Goal: Task Accomplishment & Management: Complete application form

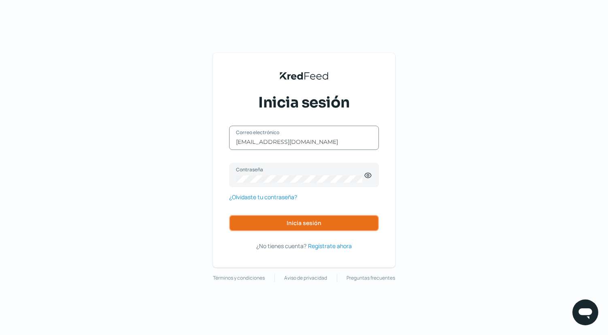
click at [252, 219] on button "Inicia sesión" at bounding box center [304, 223] width 150 height 16
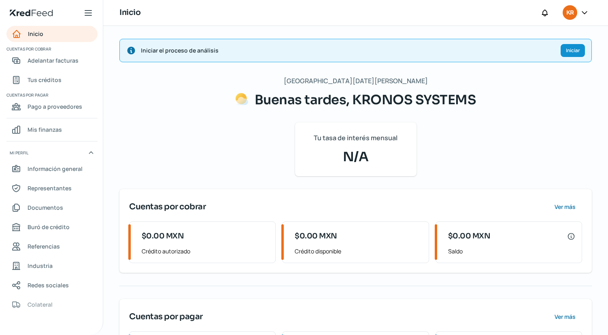
click at [171, 53] on span "Iniciar el proceso de análisis" at bounding box center [347, 50] width 413 height 10
click at [61, 168] on span "Información general" at bounding box center [55, 169] width 55 height 10
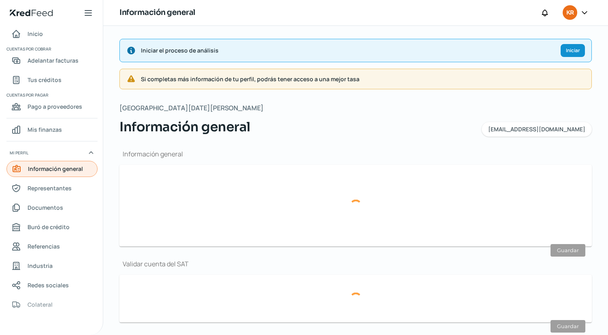
type input "[EMAIL_ADDRESS][DOMAIN_NAME]"
type input "Régimen simplificado de confianza"
type input "KRONOS SYSTEMS"
type input "33 - 2419 - 8660"
type input "KSY221110RX1"
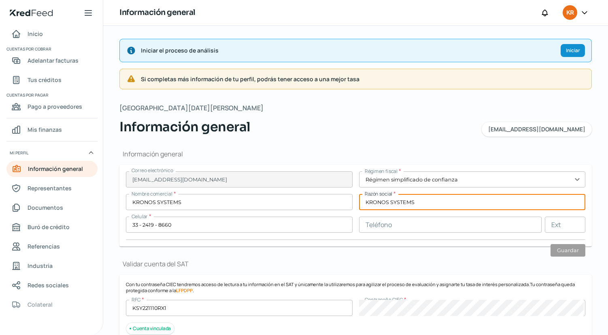
click at [426, 203] on input "KRONOS SYSTEMS" at bounding box center [472, 202] width 227 height 16
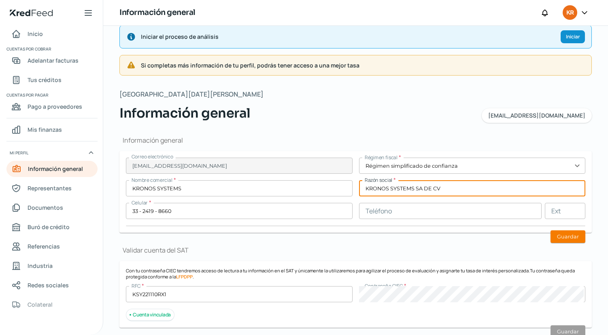
scroll to position [19, 0]
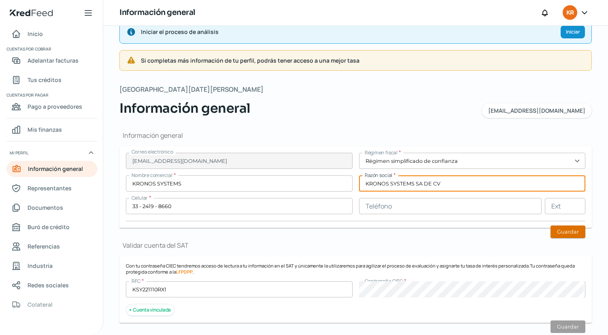
type input "KRONOS SYSTEMS SA DE CV"
click at [561, 233] on button "Guardar" at bounding box center [567, 232] width 35 height 13
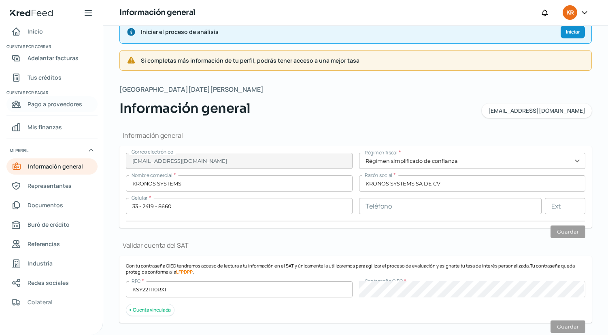
scroll to position [3, 0]
click at [47, 102] on span "Pago a proveedores" at bounding box center [55, 103] width 55 height 10
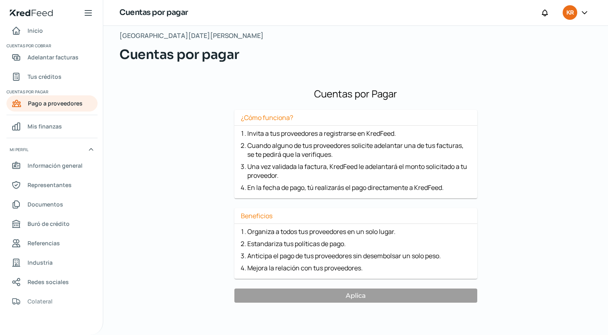
scroll to position [12, 0]
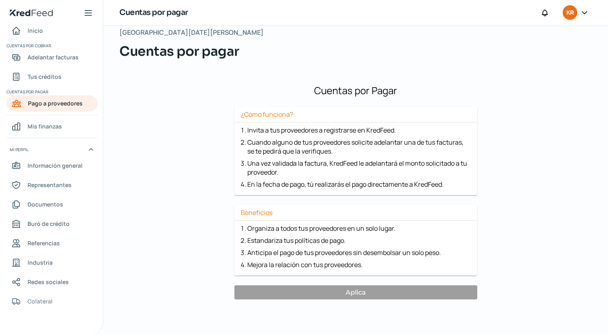
click at [249, 152] on li "Cuando alguno de tus proveedores solicite adelantar una de tus facturas, se te …" at bounding box center [358, 147] width 223 height 18
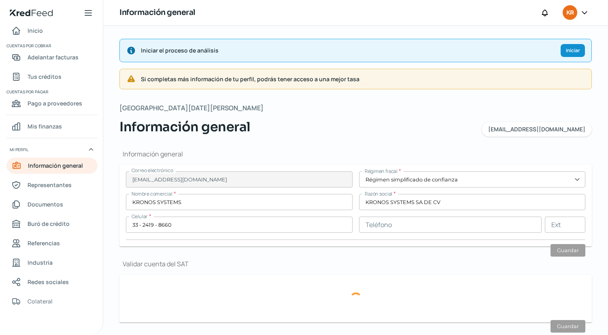
type input "KSY221110RX1"
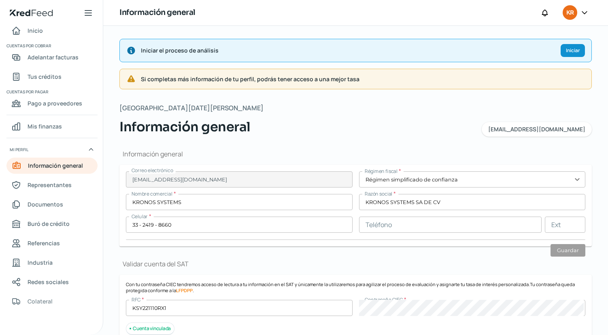
click at [273, 127] on div "Información general [EMAIL_ADDRESS][DOMAIN_NAME]" at bounding box center [355, 126] width 472 height 19
